Goal: Check status: Check status

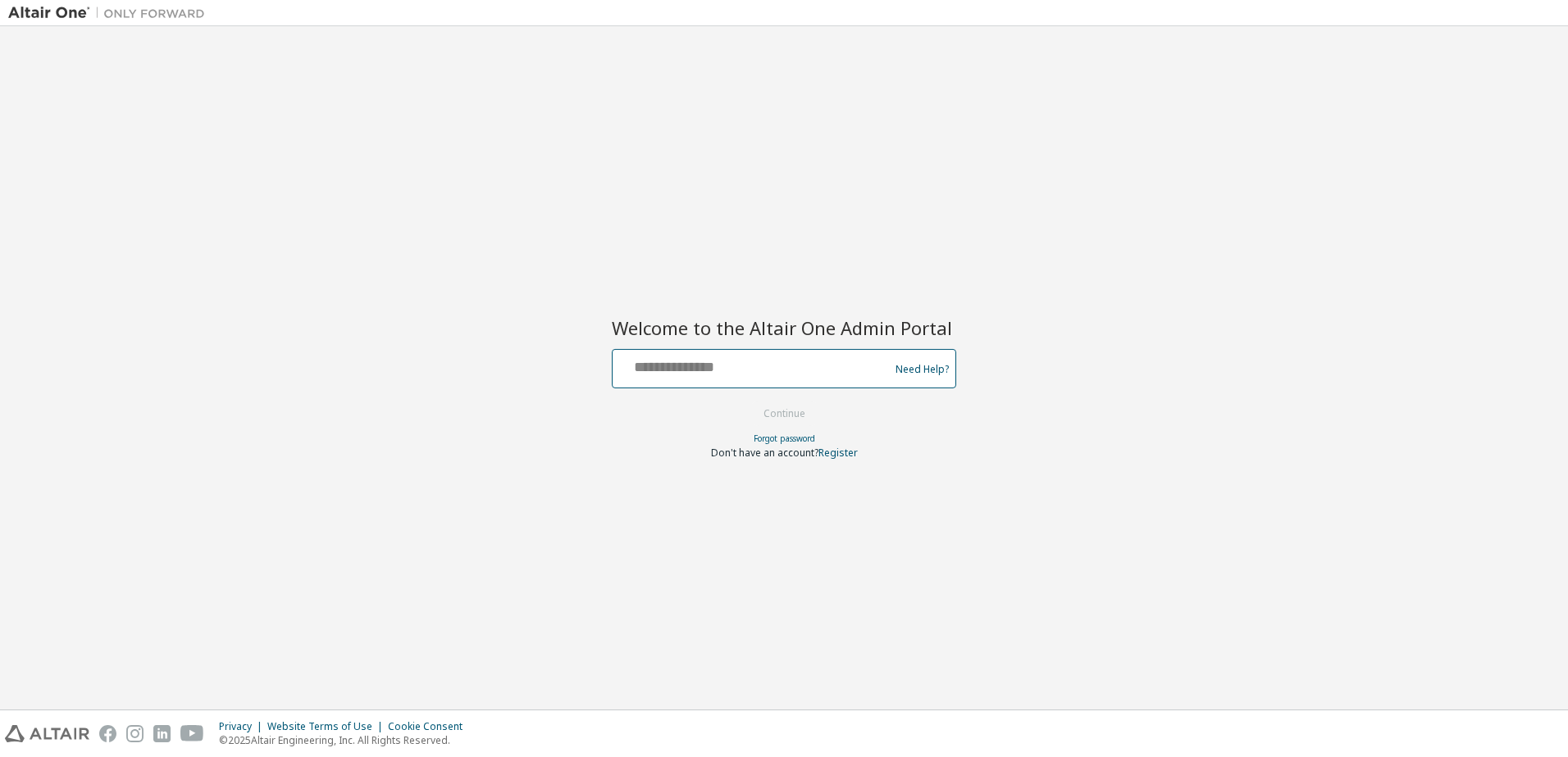
click at [725, 366] on input "text" at bounding box center [753, 365] width 268 height 23
type input "**********"
click at [789, 419] on button "Continue" at bounding box center [784, 414] width 76 height 24
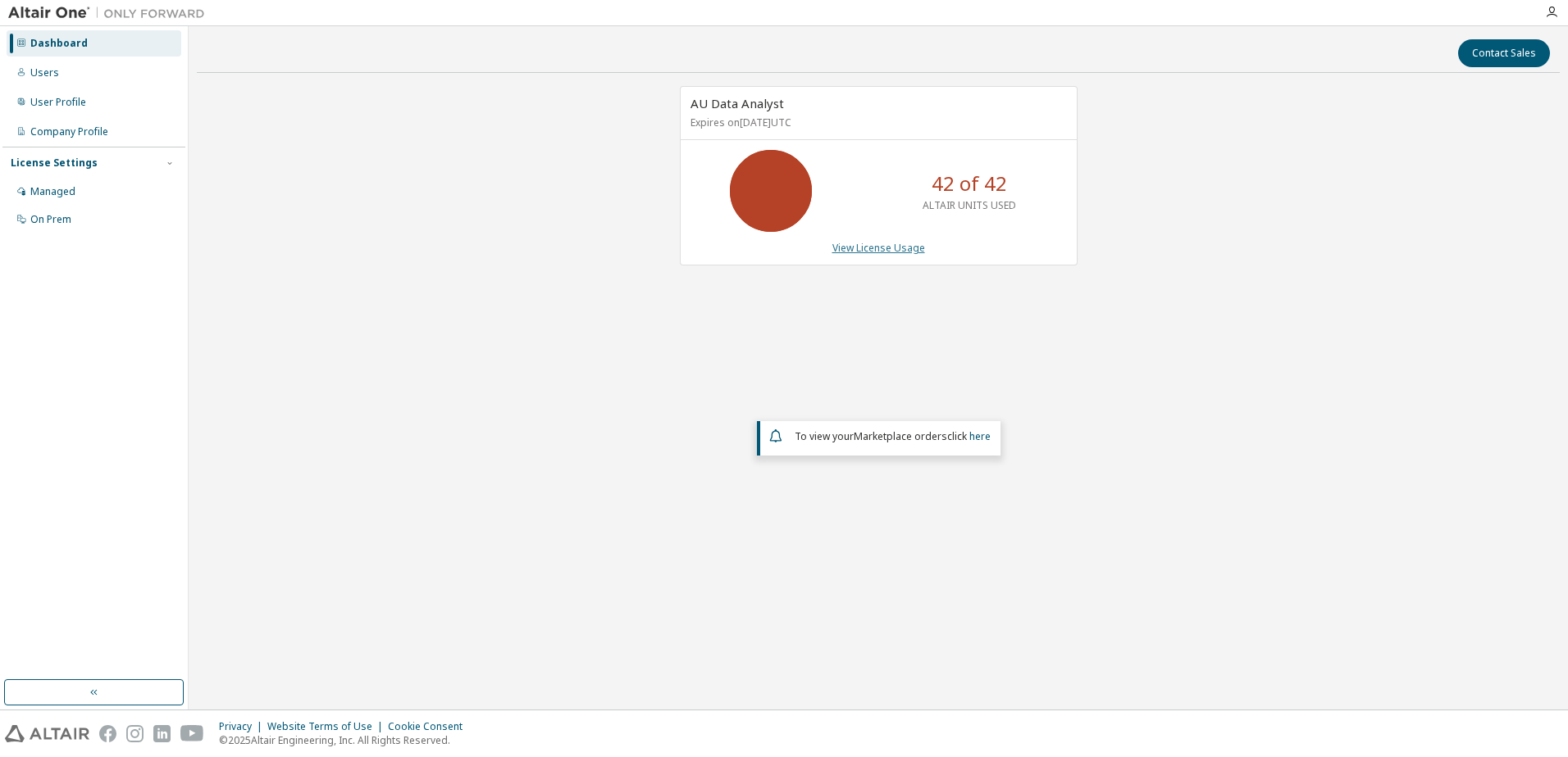
click at [853, 251] on link "View License Usage" at bounding box center [878, 247] width 93 height 14
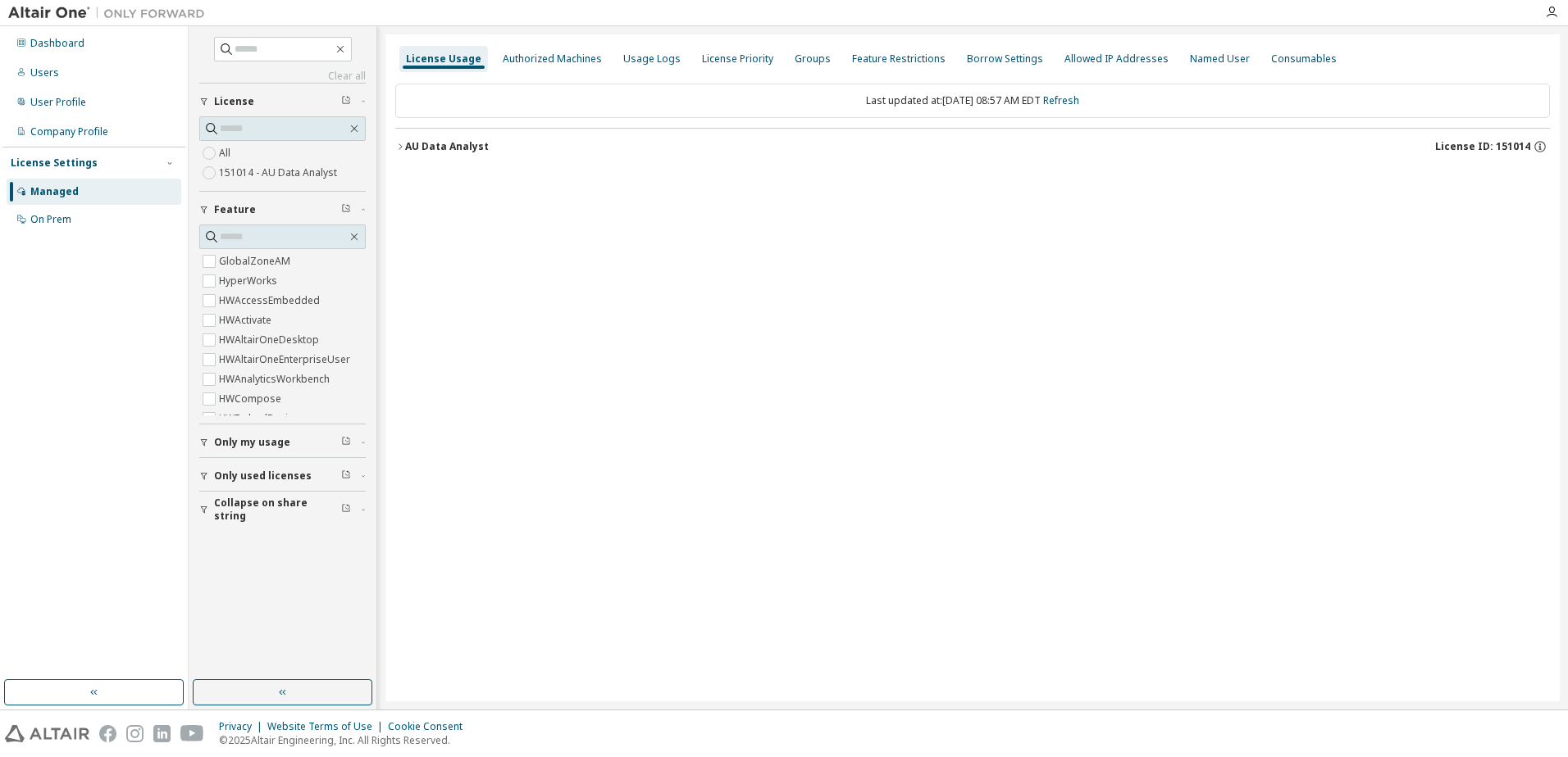
click at [399, 149] on icon "button" at bounding box center [400, 147] width 10 height 10
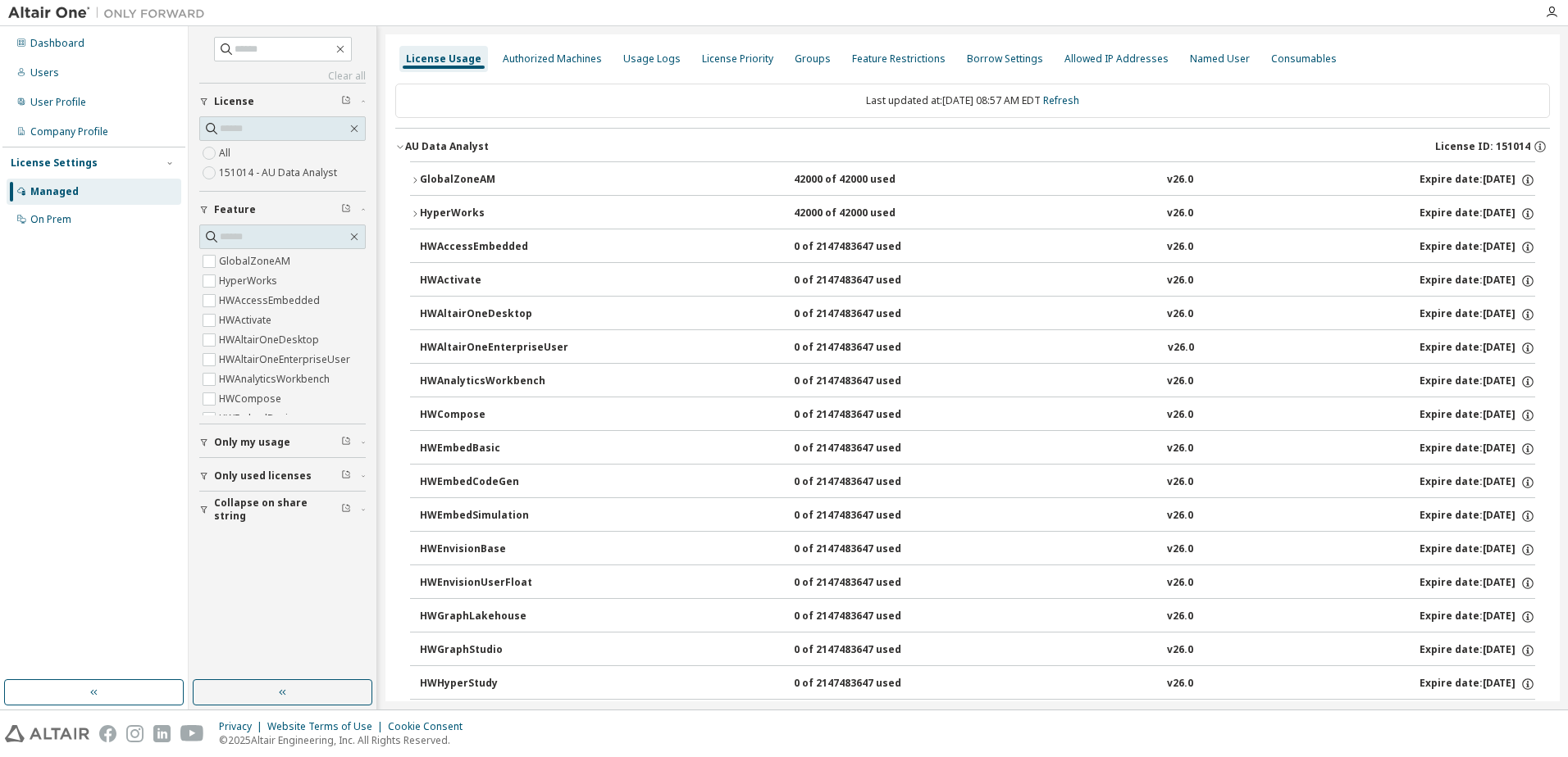
click at [415, 182] on icon "button" at bounding box center [415, 180] width 10 height 10
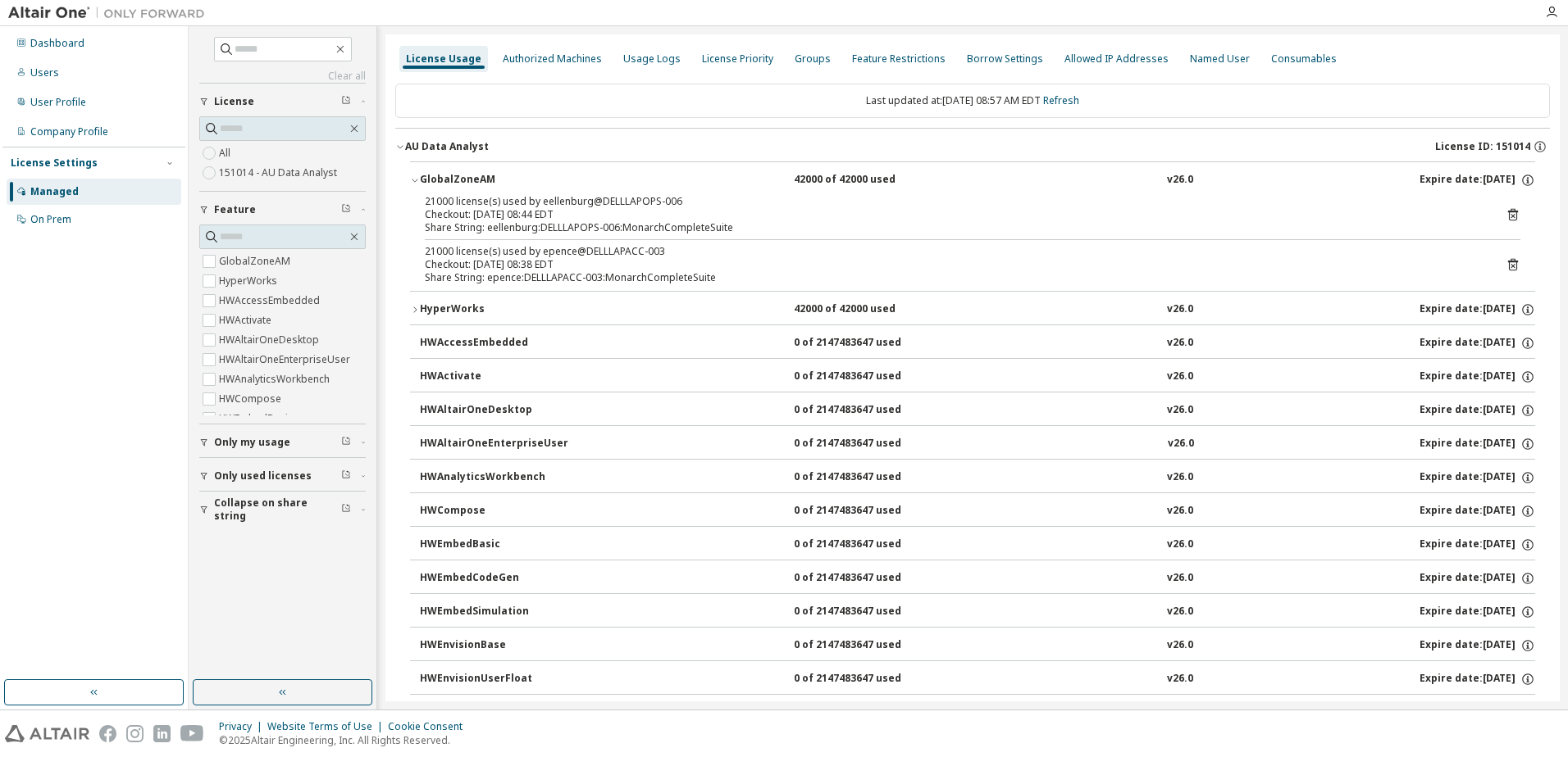
click at [415, 182] on icon "button" at bounding box center [414, 181] width 6 height 3
